Goal: Information Seeking & Learning: Learn about a topic

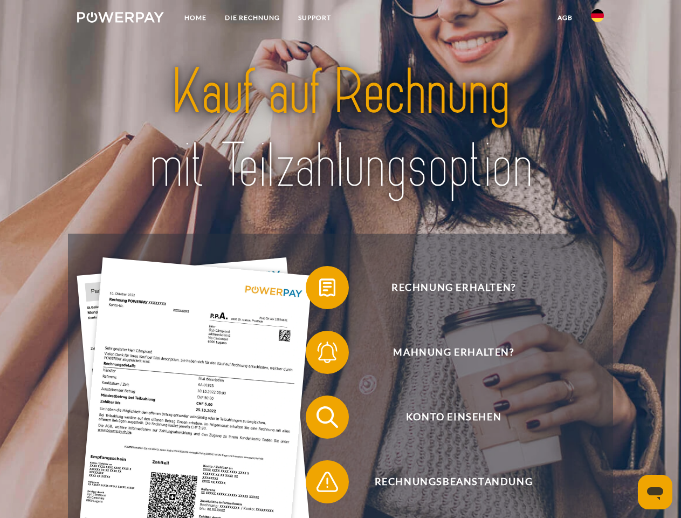
click at [120, 19] on img at bounding box center [120, 17] width 87 height 11
click at [597, 19] on img at bounding box center [597, 15] width 13 height 13
click at [564, 18] on link "agb" at bounding box center [564, 17] width 33 height 19
click at [319, 289] on span at bounding box center [311, 287] width 54 height 54
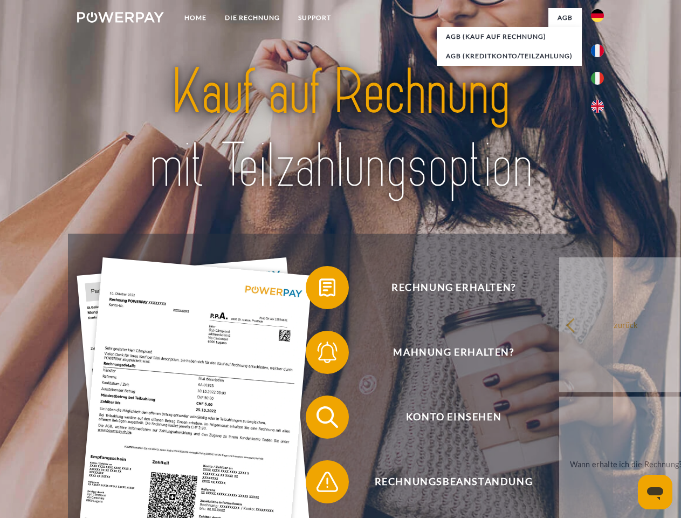
click at [319, 354] on span at bounding box center [311, 352] width 54 height 54
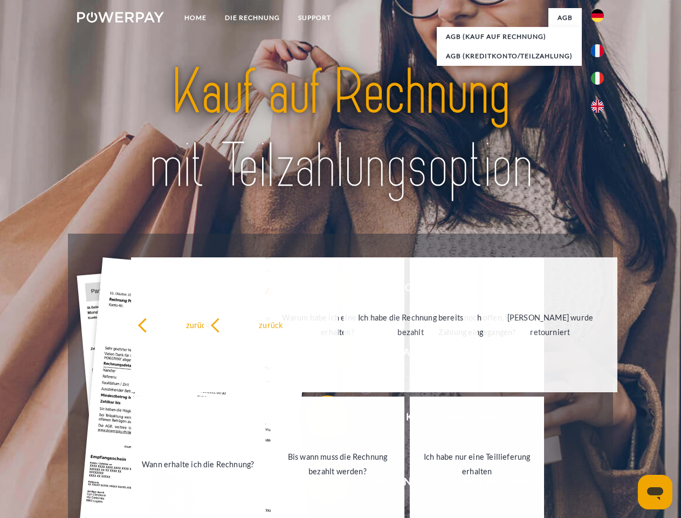
click at [410, 484] on link "Ich habe nur eine Teillieferung erhalten" at bounding box center [477, 463] width 134 height 135
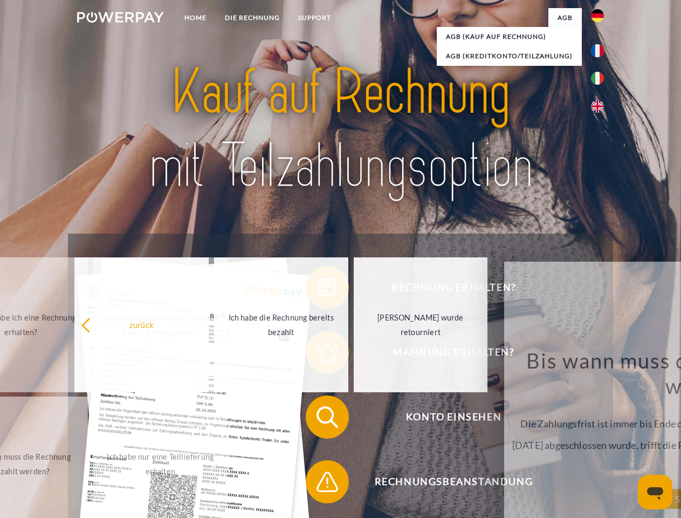
click at [655, 492] on icon "Messaging-Fenster öffnen" at bounding box center [655, 493] width 16 height 13
